Goal: Information Seeking & Learning: Learn about a topic

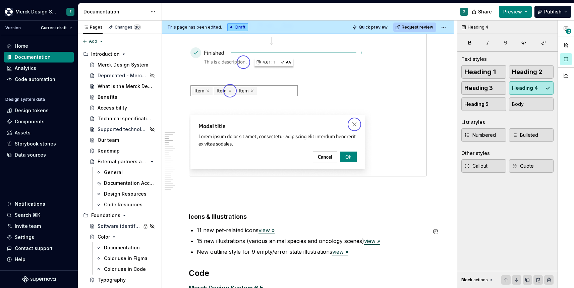
scroll to position [646, 0]
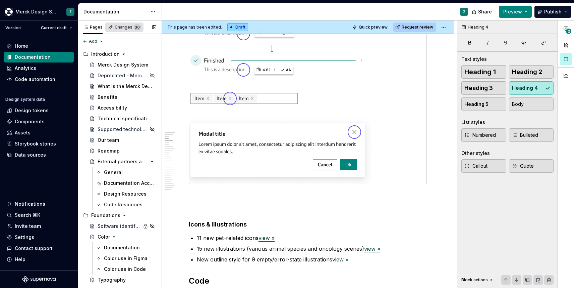
click at [127, 24] on div "Changes 30" at bounding box center [124, 26] width 38 height 9
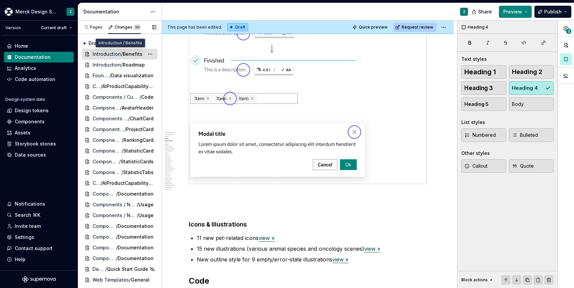
type textarea "*"
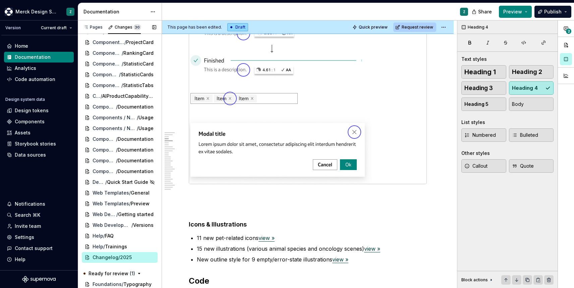
scroll to position [116, 0]
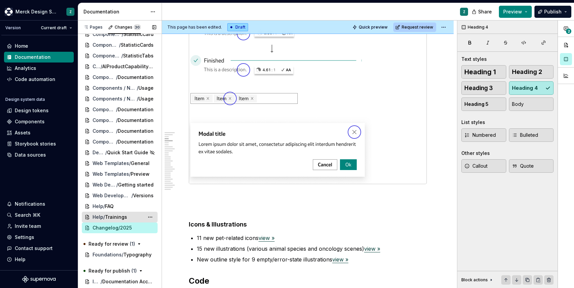
click at [111, 212] on div "Help / Trainings" at bounding box center [120, 216] width 76 height 11
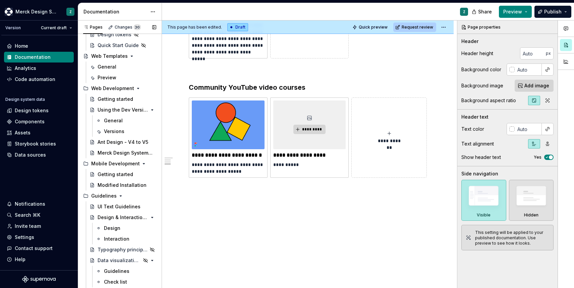
scroll to position [801, 0]
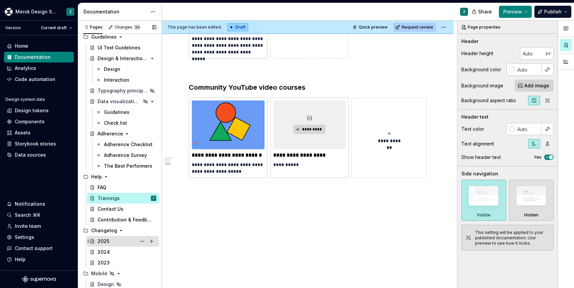
click at [104, 240] on div "2025" at bounding box center [104, 241] width 12 height 7
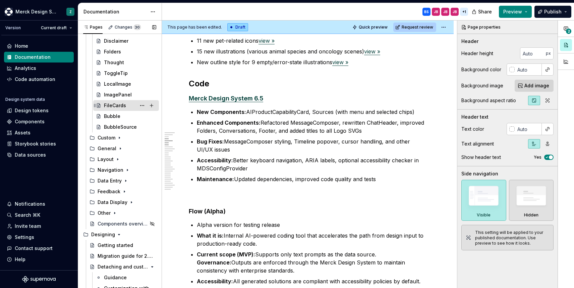
scroll to position [368, 0]
click at [120, 137] on icon "Page tree" at bounding box center [119, 136] width 5 height 5
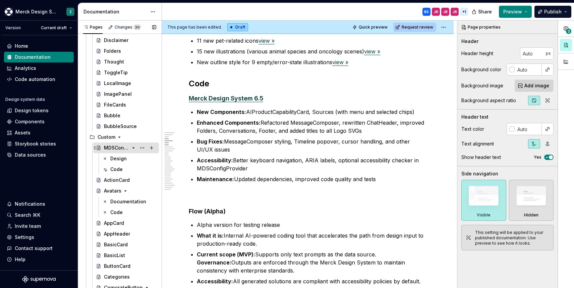
click at [133, 147] on icon "Page tree" at bounding box center [133, 147] width 5 height 5
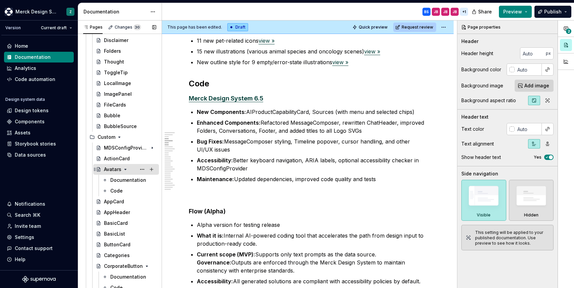
click at [125, 168] on icon "Page tree" at bounding box center [125, 168] width 5 height 5
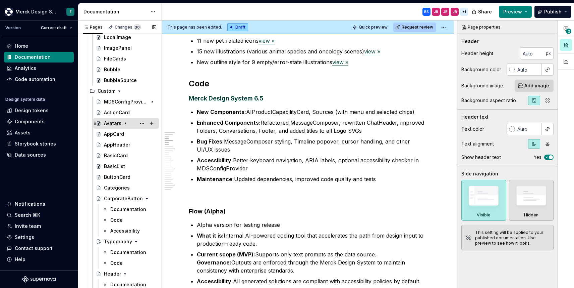
scroll to position [420, 0]
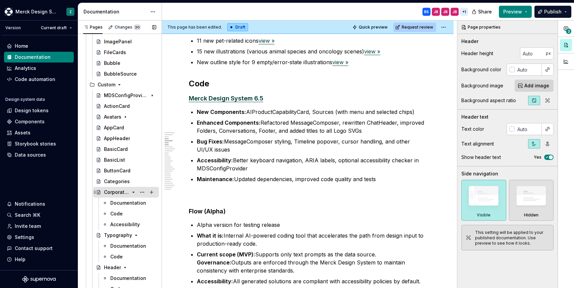
click at [134, 191] on icon "Page tree" at bounding box center [133, 191] width 5 height 5
click at [134, 205] on icon "Page tree" at bounding box center [133, 202] width 5 height 5
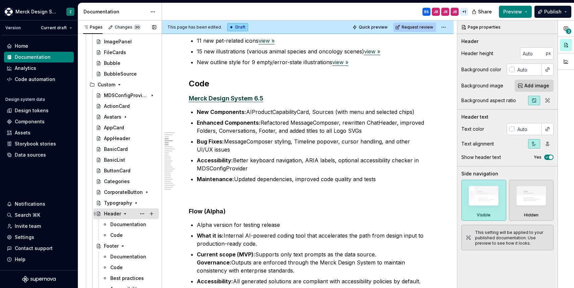
click at [125, 213] on icon "Page tree" at bounding box center [124, 213] width 5 height 5
click at [123, 222] on icon "Page tree" at bounding box center [122, 223] width 5 height 5
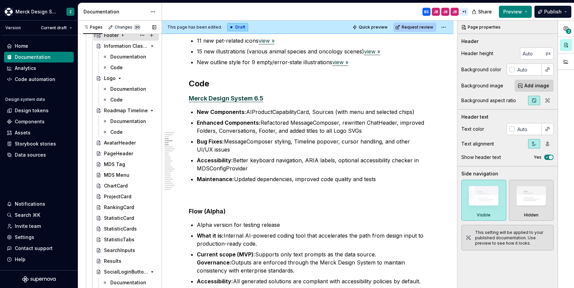
scroll to position [615, 0]
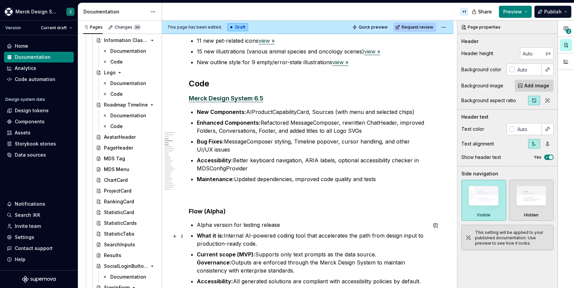
type textarea "*"
